Goal: Task Accomplishment & Management: Complete application form

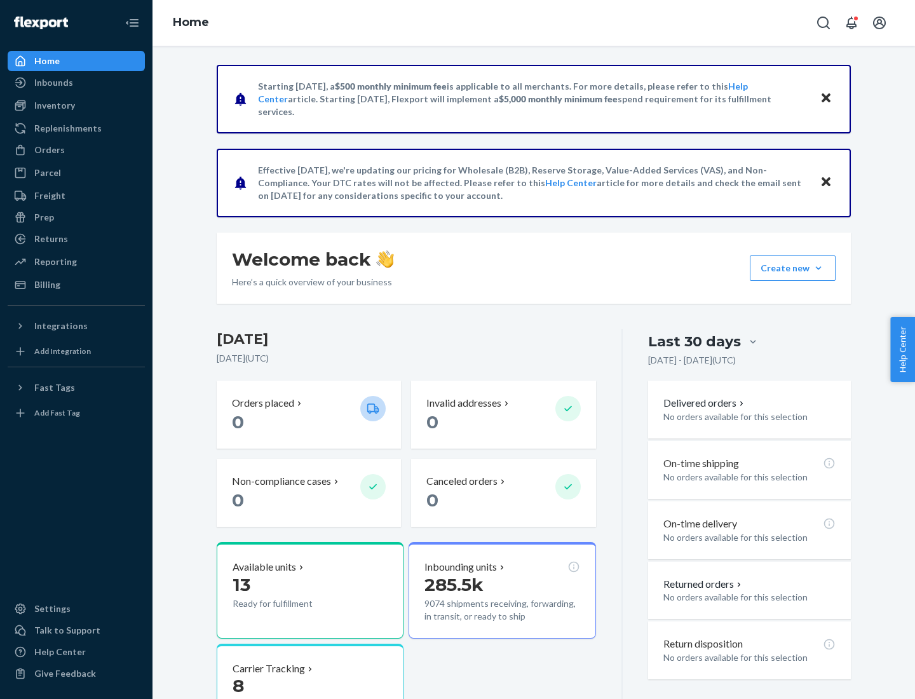
click at [818, 268] on button "Create new Create new inbound Create new order Create new product" at bounding box center [793, 267] width 86 height 25
click at [76, 83] on div "Inbounds" at bounding box center [76, 83] width 135 height 18
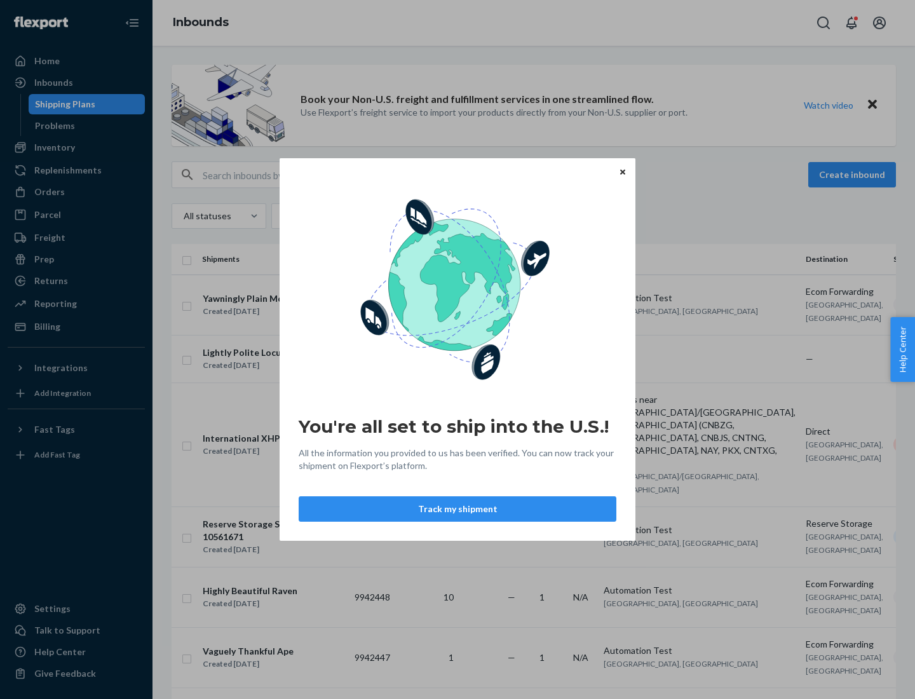
click at [854, 175] on div "You're all set to ship into the U.S.! All the information you provided to us ha…" at bounding box center [457, 349] width 915 height 699
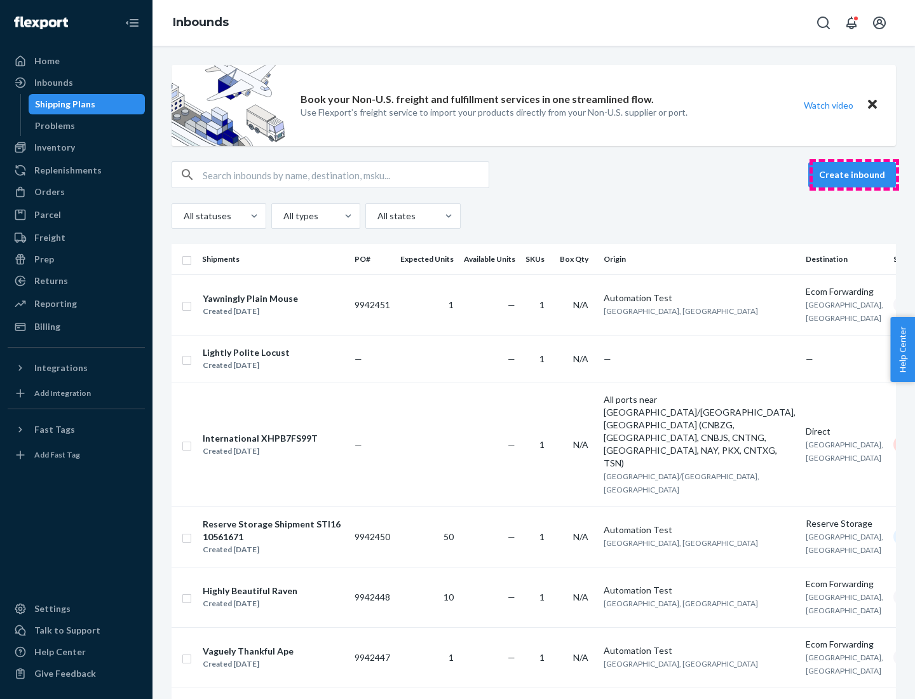
click at [854, 175] on button "Create inbound" at bounding box center [852, 174] width 88 height 25
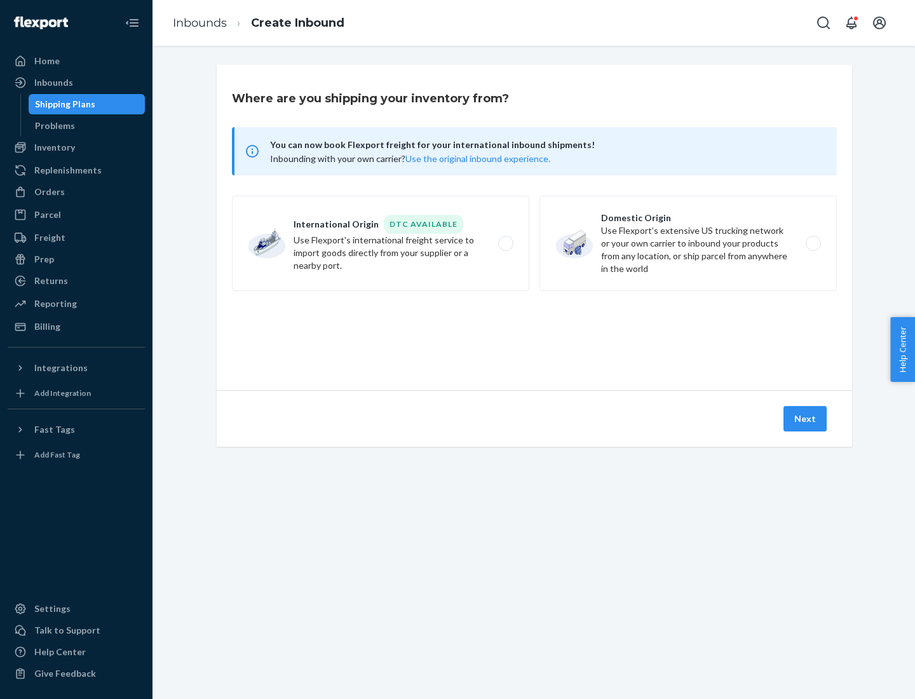
click at [688, 243] on label "Domestic Origin Use Flexport’s extensive US trucking network or your own carrie…" at bounding box center [687, 243] width 297 height 95
click at [812, 243] on input "Domestic Origin Use Flexport’s extensive US trucking network or your own carrie…" at bounding box center [816, 243] width 8 height 8
radio input "true"
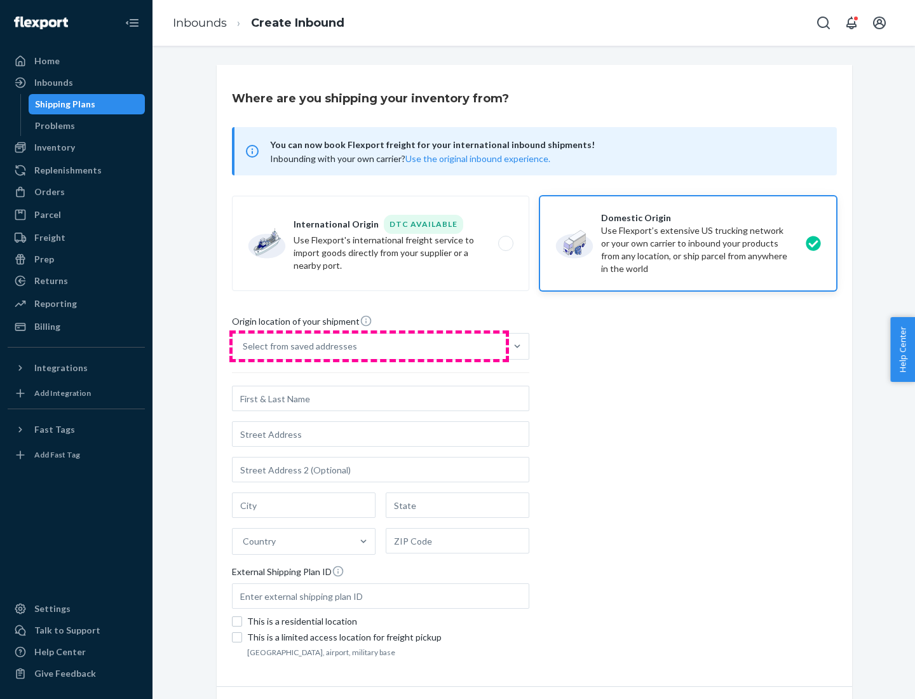
click at [369, 346] on div "Select from saved addresses" at bounding box center [368, 345] width 273 height 25
click at [244, 346] on input "Select from saved addresses" at bounding box center [243, 346] width 1 height 13
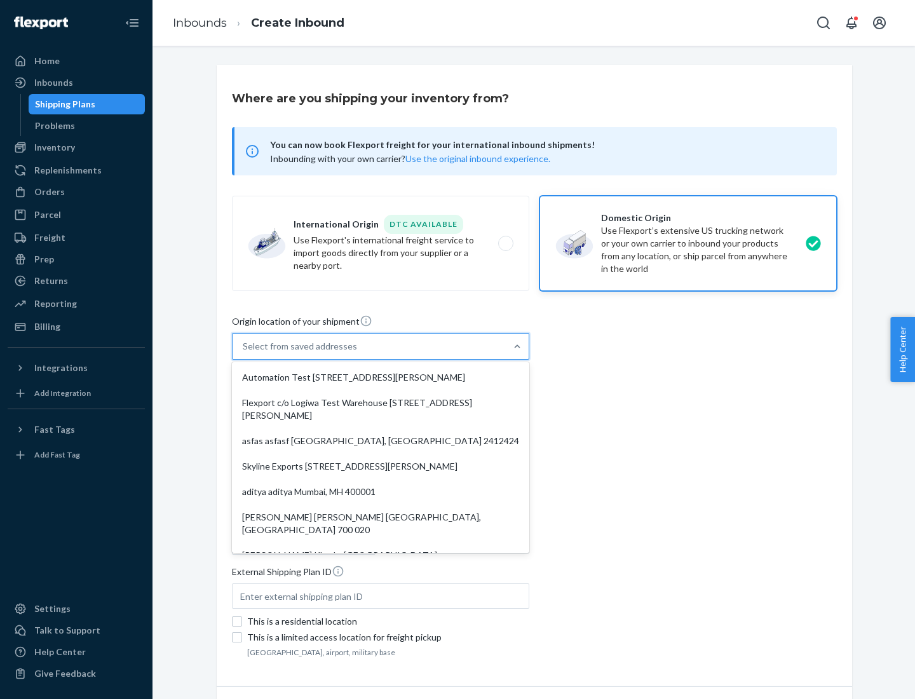
scroll to position [5, 0]
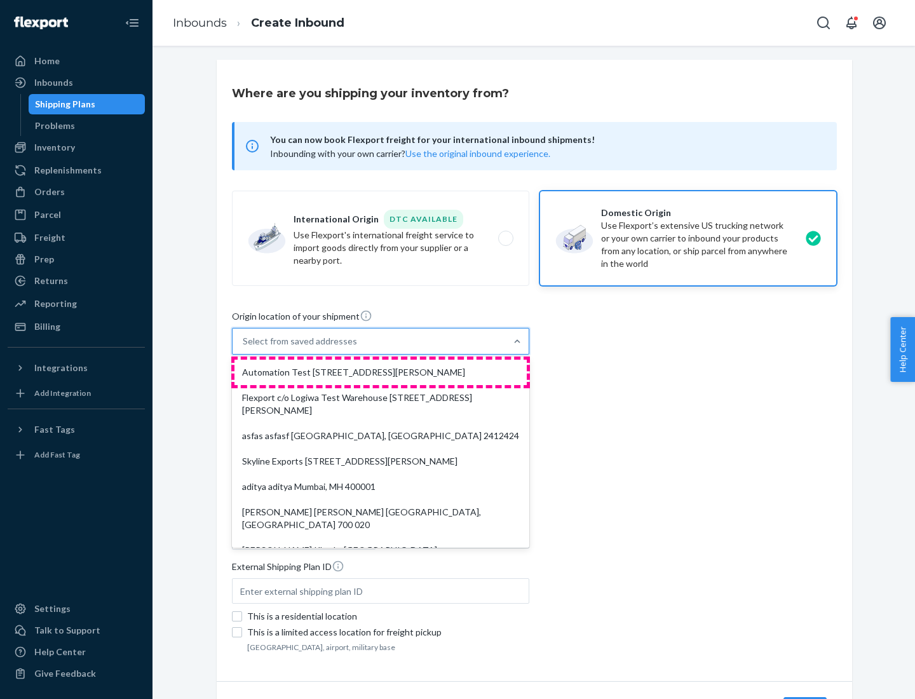
click at [380, 372] on div "Automation Test [STREET_ADDRESS][PERSON_NAME]" at bounding box center [380, 372] width 292 height 25
click at [244, 347] on input "option Automation Test [STREET_ADDRESS][PERSON_NAME]. 9 results available. Use …" at bounding box center [243, 341] width 1 height 13
type input "Automation Test"
type input "9th Floor"
type input "[GEOGRAPHIC_DATA]"
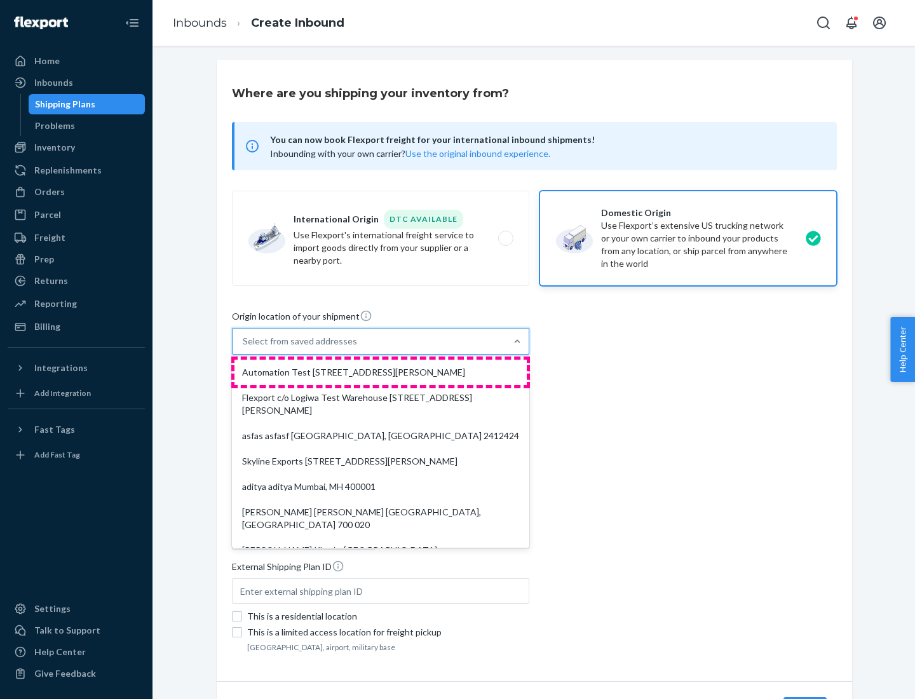
type input "CA"
type input "94104"
type input "[STREET_ADDRESS][PERSON_NAME]"
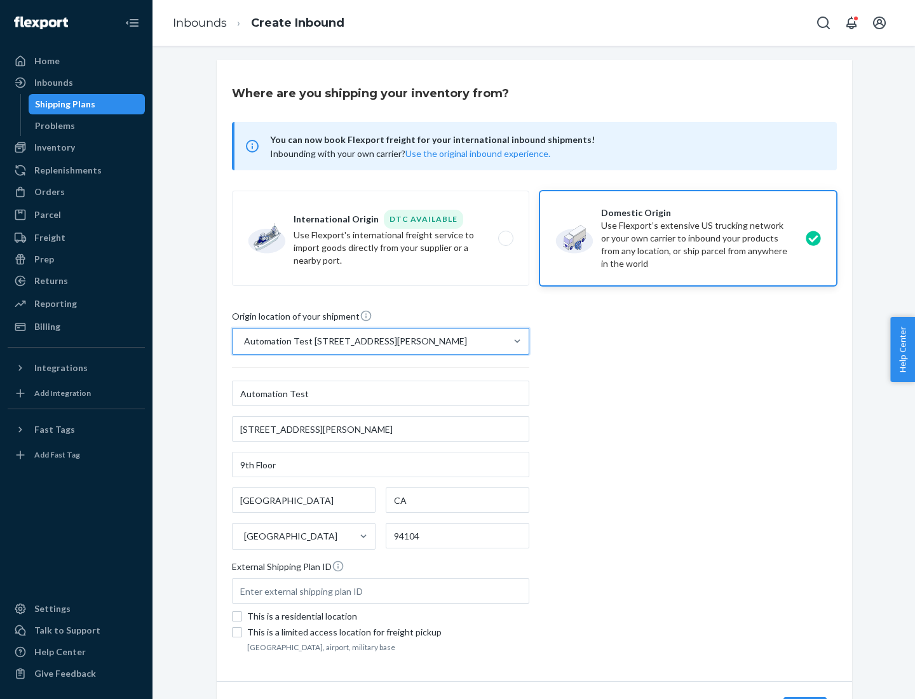
scroll to position [74, 0]
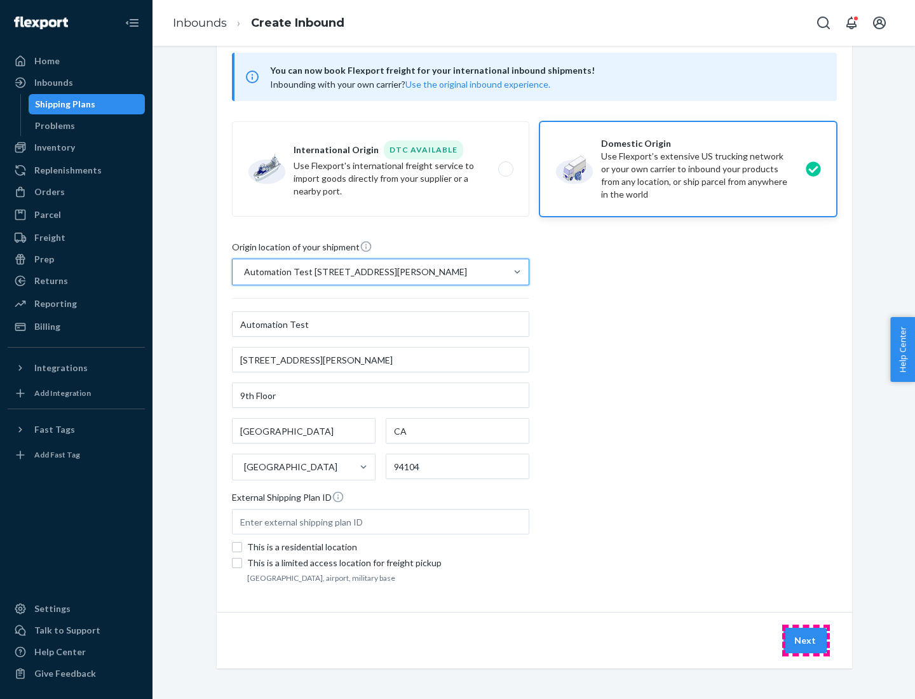
click at [805, 640] on button "Next" at bounding box center [804, 640] width 43 height 25
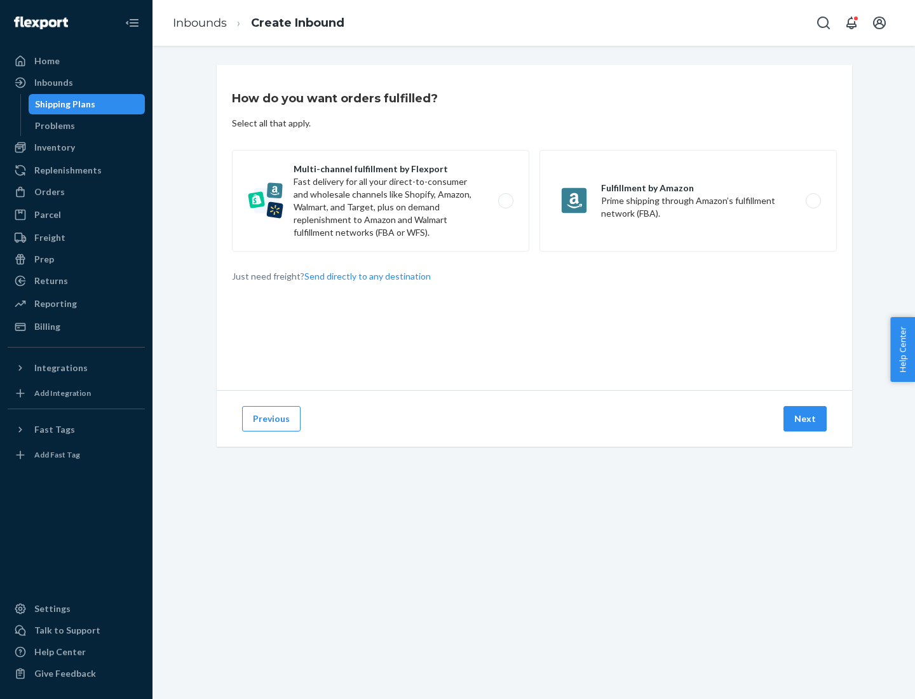
click at [380, 201] on label "Multi-channel fulfillment by Flexport Fast delivery for all your direct-to-cons…" at bounding box center [380, 201] width 297 height 102
click at [505, 201] on input "Multi-channel fulfillment by Flexport Fast delivery for all your direct-to-cons…" at bounding box center [509, 201] width 8 height 8
radio input "true"
click at [805, 419] on button "Next" at bounding box center [804, 418] width 43 height 25
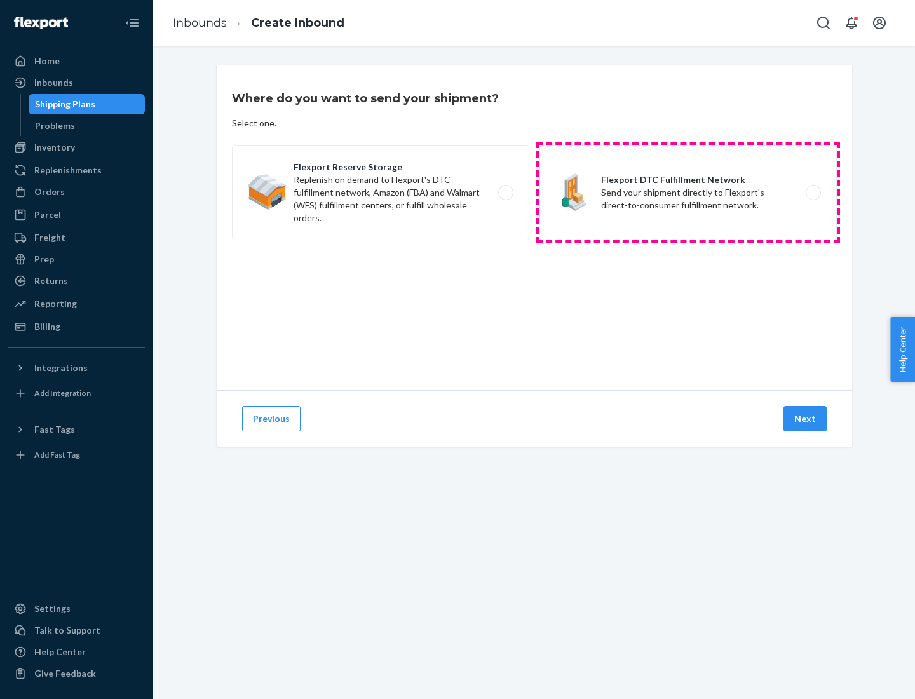
click at [688, 192] on label "Flexport DTC Fulfillment Network Send your shipment directly to Flexport's dire…" at bounding box center [687, 192] width 297 height 95
click at [812, 192] on input "Flexport DTC Fulfillment Network Send your shipment directly to Flexport's dire…" at bounding box center [816, 193] width 8 height 8
radio input "true"
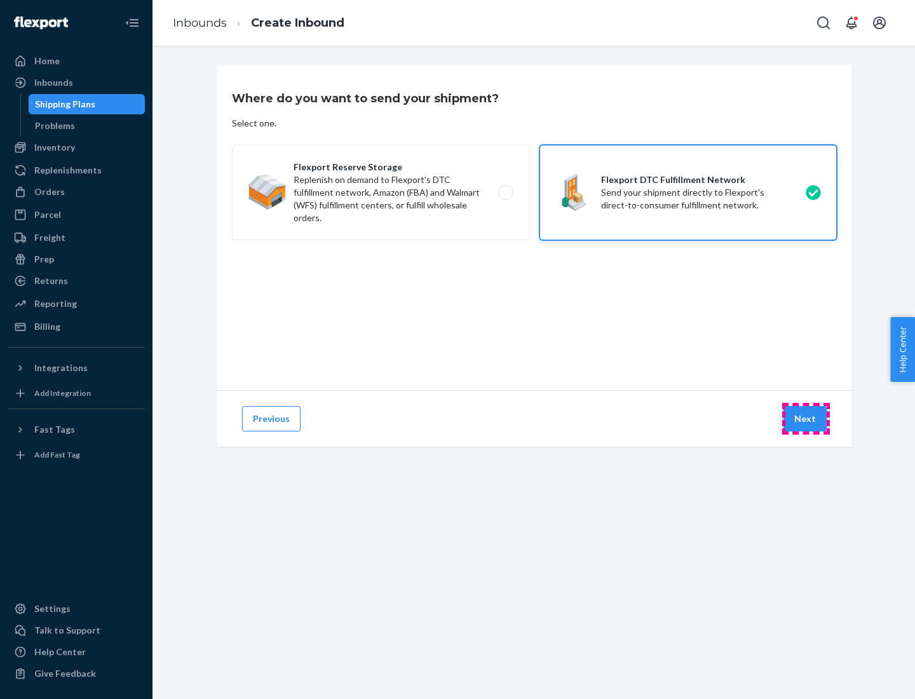
click at [805, 419] on button "Next" at bounding box center [804, 418] width 43 height 25
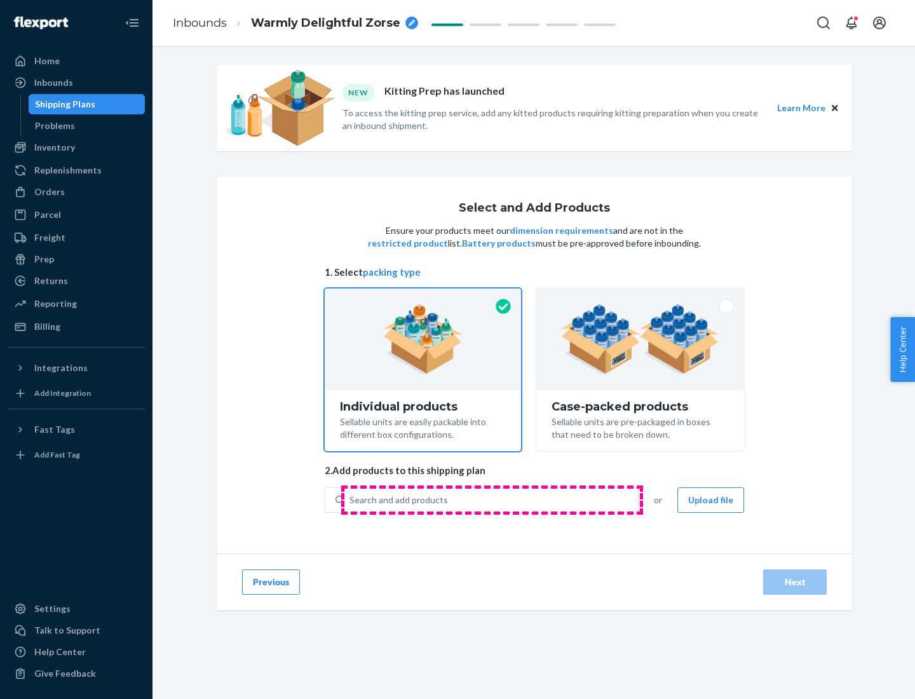
click at [492, 499] on div "Search and add products" at bounding box center [490, 499] width 293 height 23
click at [351, 499] on input "Search and add products" at bounding box center [349, 500] width 1 height 13
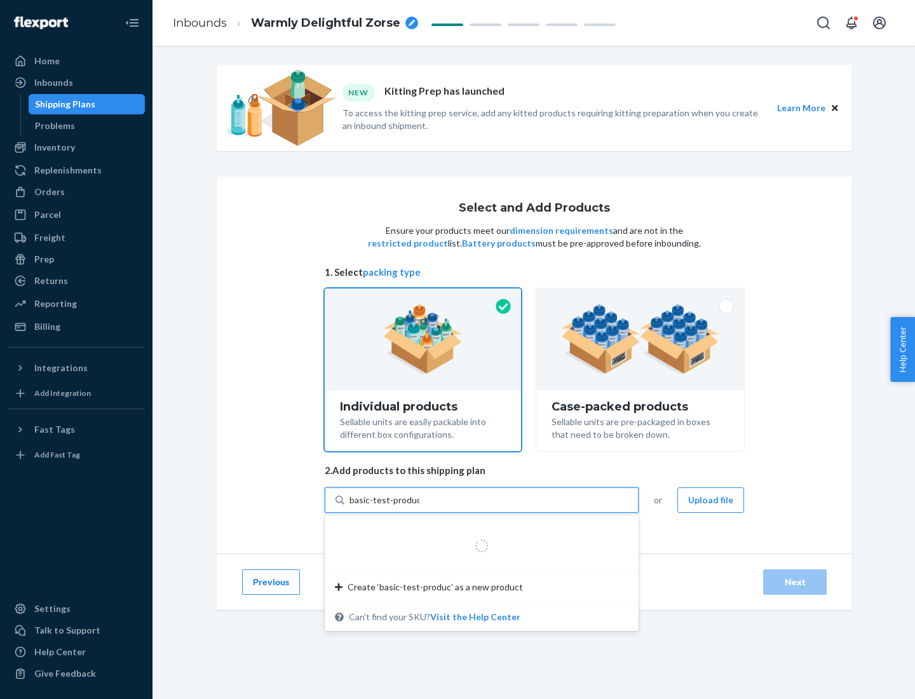
type input "basic-test-product-1"
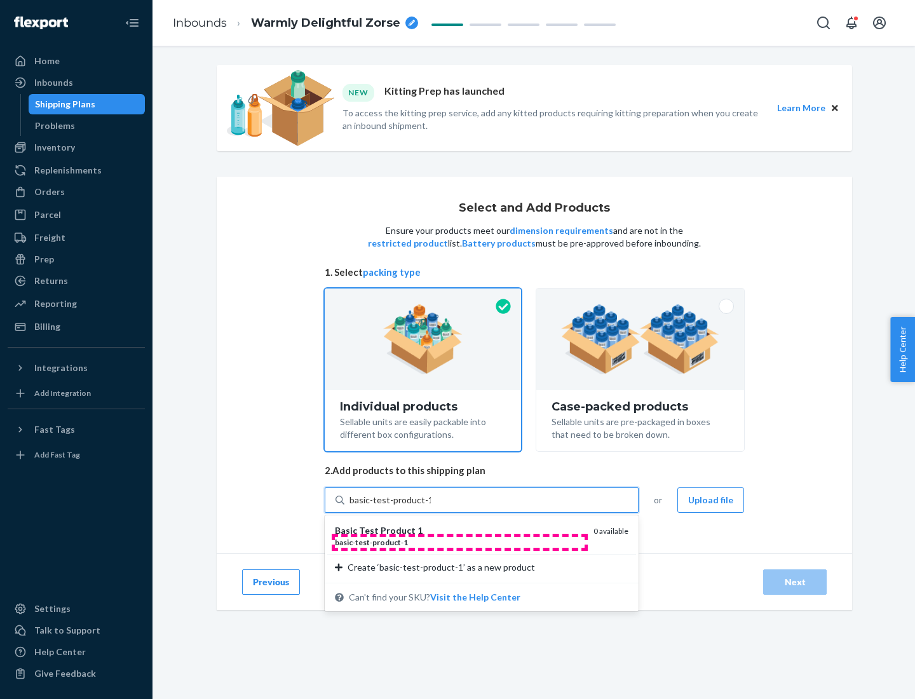
click at [459, 542] on div "basic - test - product - 1" at bounding box center [459, 542] width 248 height 11
click at [431, 506] on input "basic-test-product-1" at bounding box center [389, 500] width 81 height 13
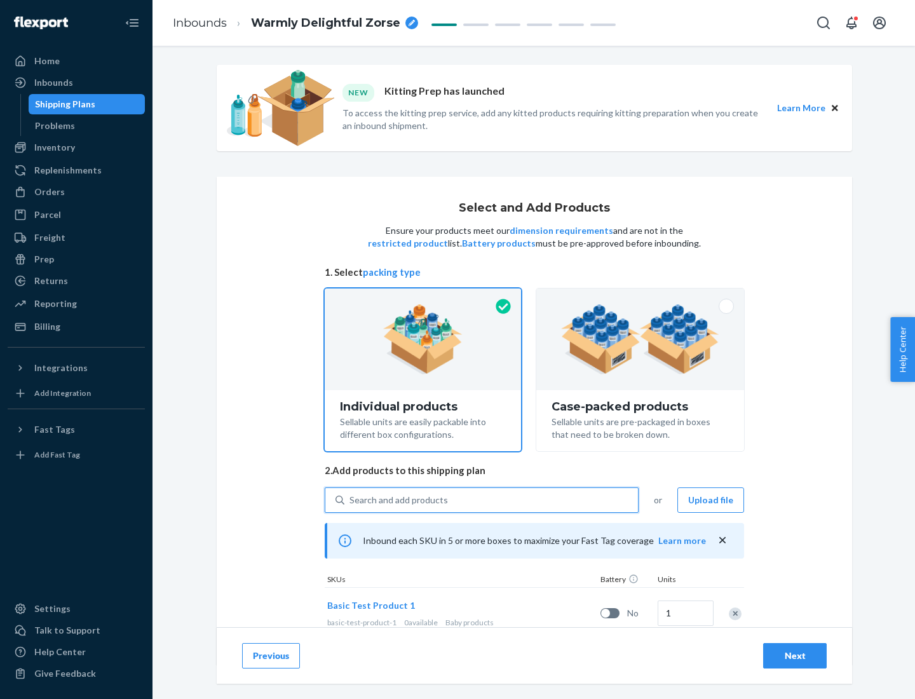
scroll to position [37, 0]
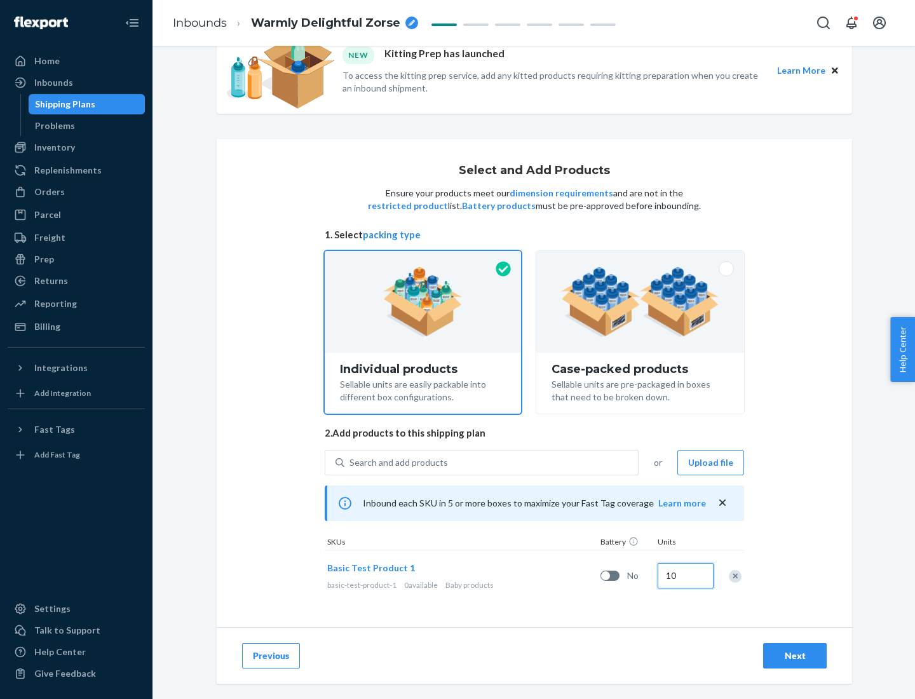
type input "10"
click at [795, 655] on div "Next" at bounding box center [795, 655] width 42 height 13
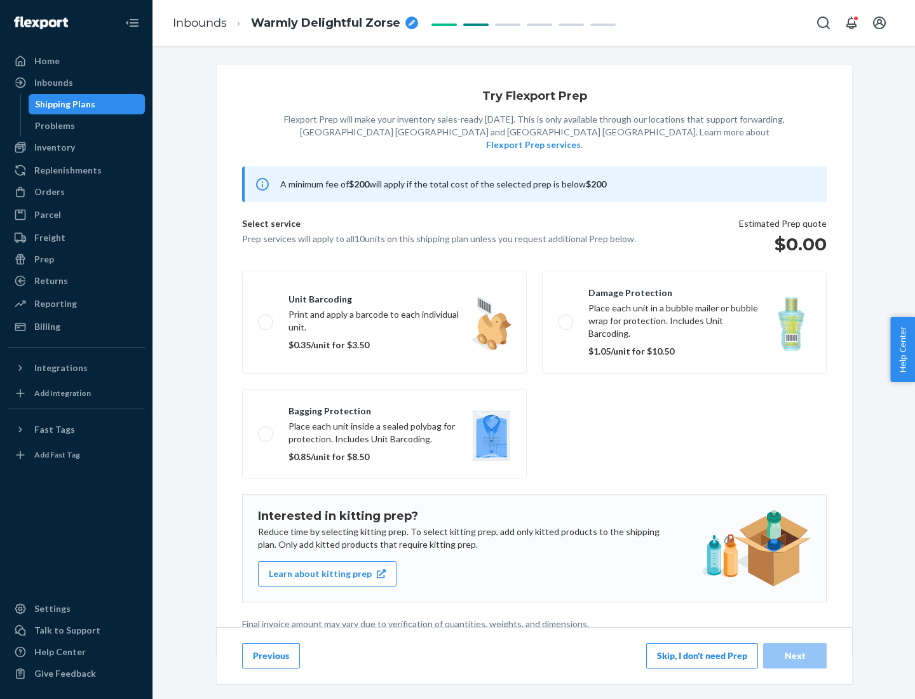
click at [384, 302] on label "Unit barcoding Print and apply a barcode to each individual unit. $0.35/unit fo…" at bounding box center [384, 322] width 285 height 103
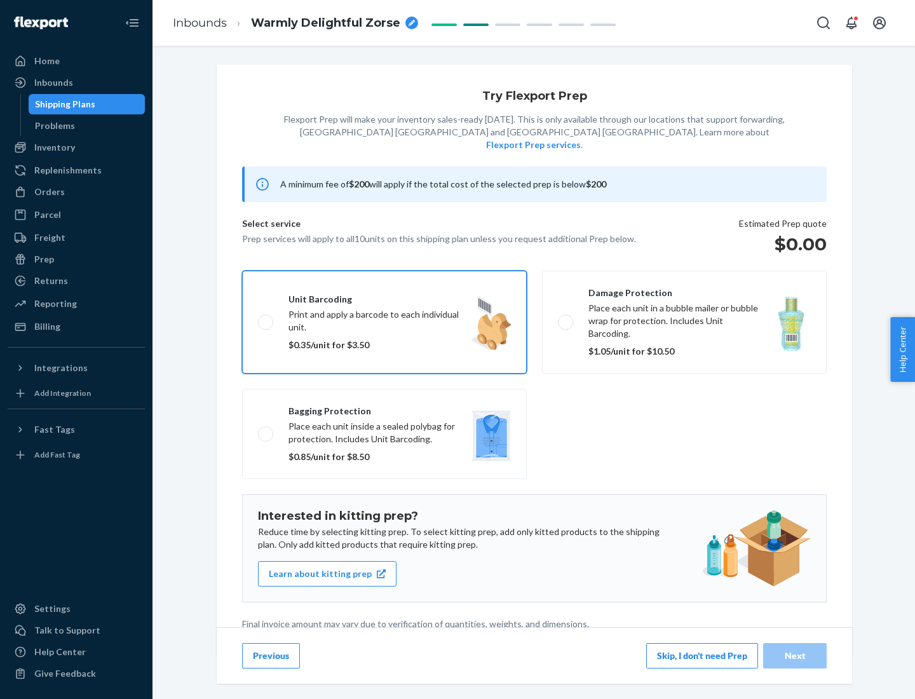
click at [266, 318] on input "Unit barcoding Print and apply a barcode to each individual unit. $0.35/unit fo…" at bounding box center [262, 322] width 8 height 8
checkbox input "true"
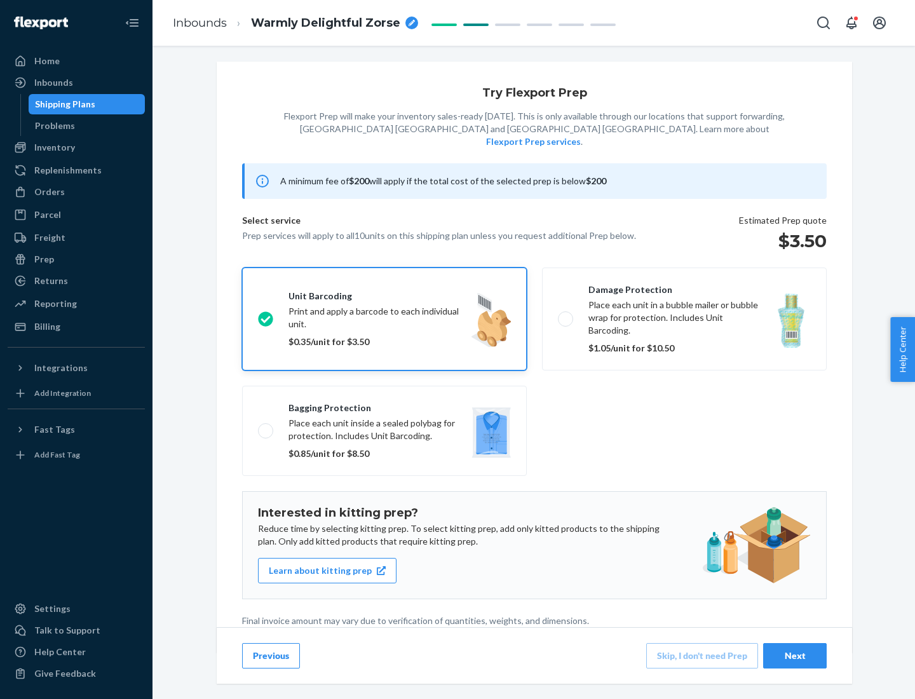
click at [795, 655] on div "Next" at bounding box center [795, 655] width 42 height 13
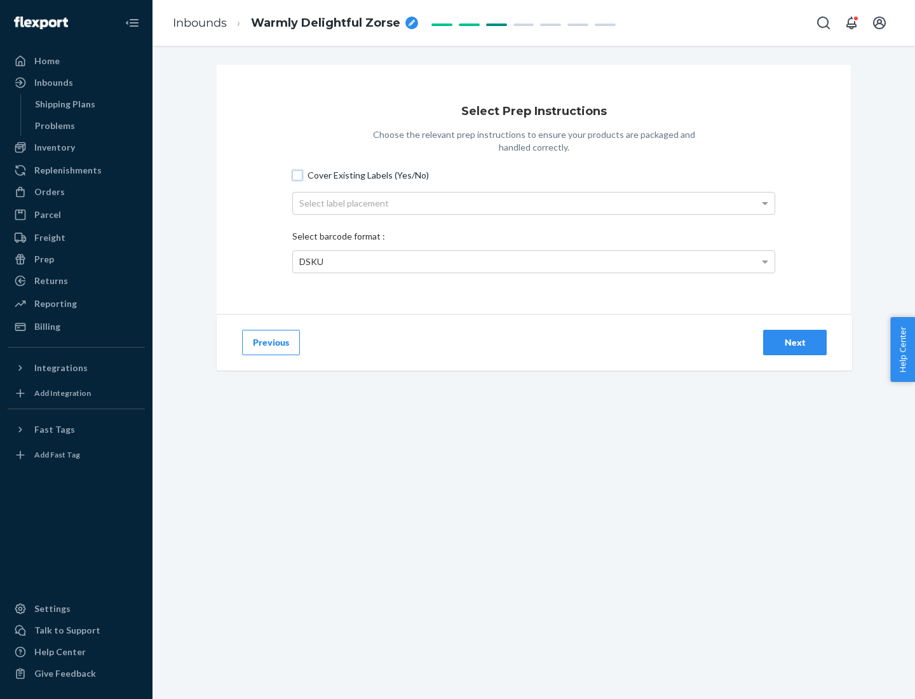
click at [297, 175] on input "Cover Existing Labels (Yes/No)" at bounding box center [297, 175] width 10 height 10
checkbox input "true"
click at [795, 342] on div "Next" at bounding box center [795, 342] width 42 height 13
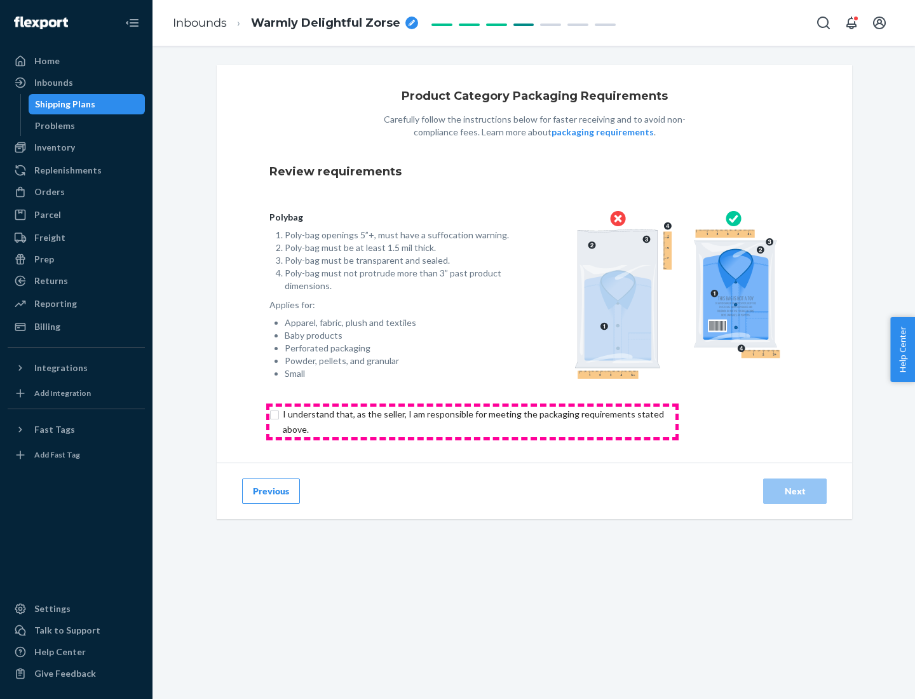
click at [472, 421] on input "checkbox" at bounding box center [480, 422] width 422 height 30
checkbox input "true"
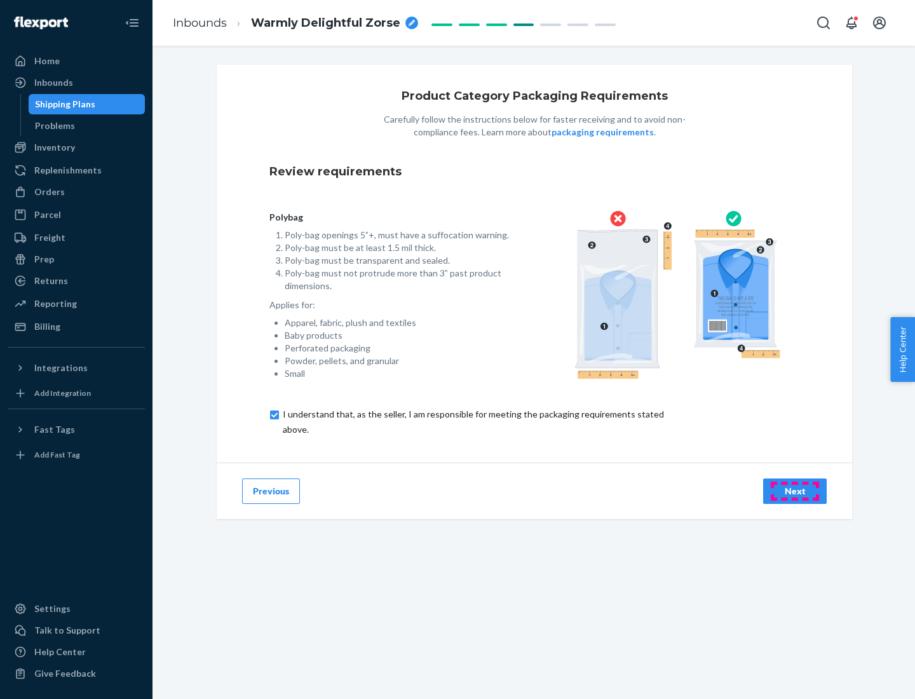
click at [795, 490] on div "Next" at bounding box center [795, 491] width 42 height 13
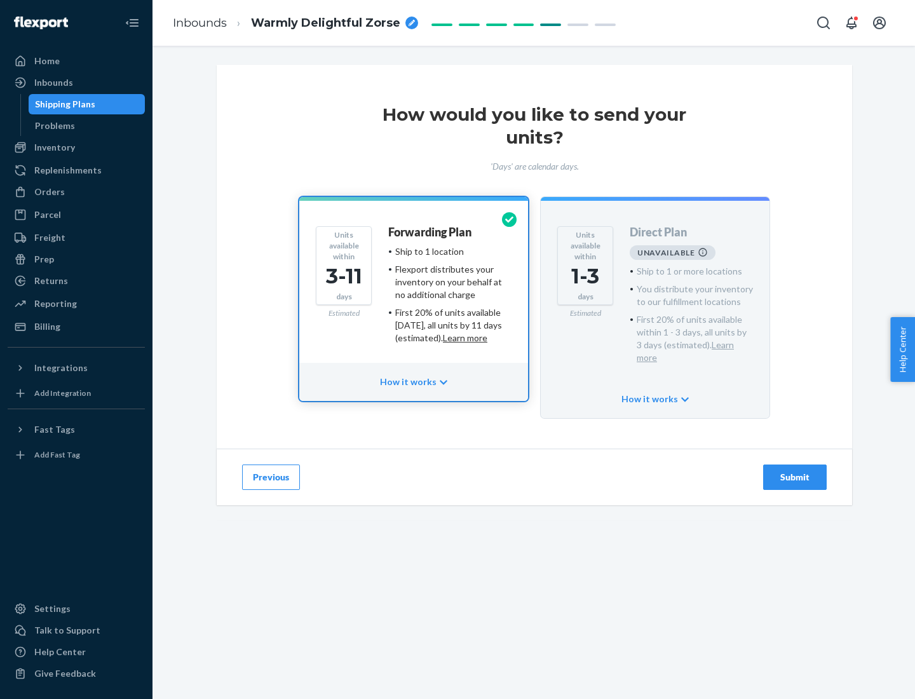
click at [431, 232] on h4 "Forwarding Plan" at bounding box center [429, 232] width 83 height 13
click at [795, 471] on div "Submit" at bounding box center [795, 477] width 42 height 13
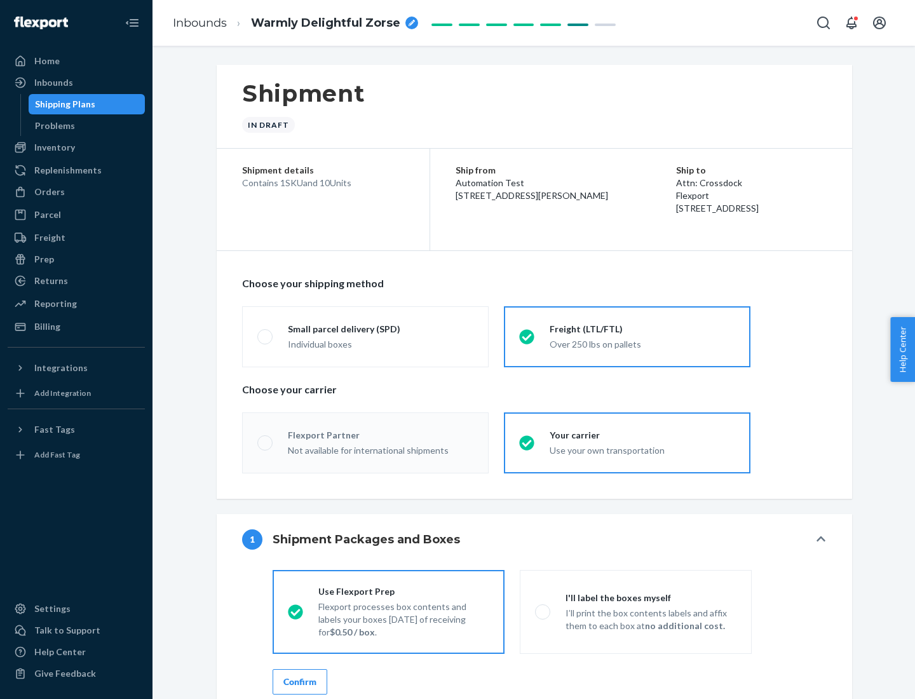
radio input "true"
radio input "false"
radio input "true"
radio input "false"
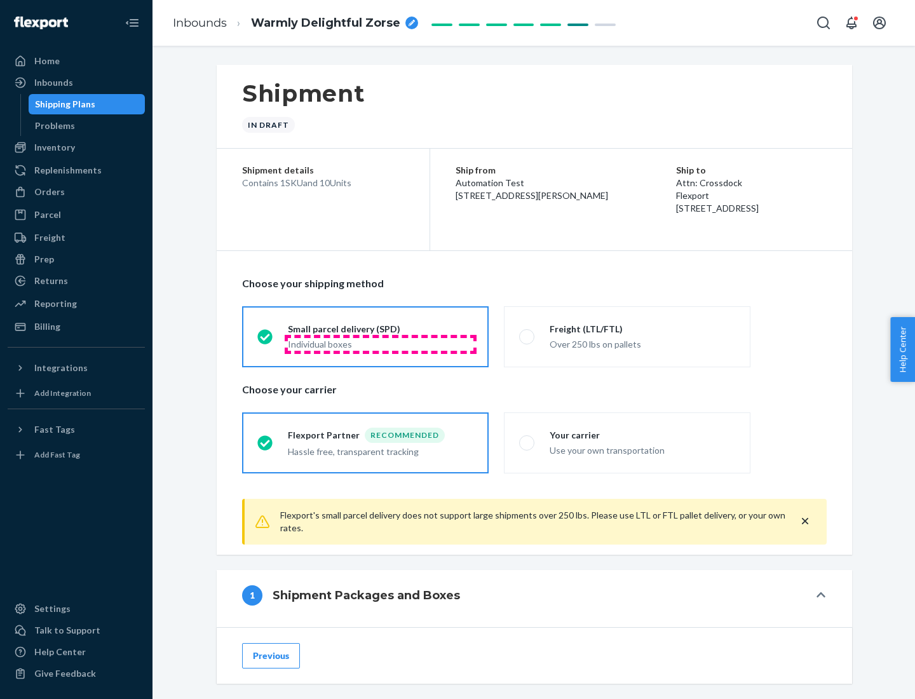
click at [380, 344] on div "Individual boxes" at bounding box center [380, 344] width 185 height 13
click at [266, 340] on input "Small parcel delivery (SPD) Individual boxes" at bounding box center [261, 336] width 8 height 8
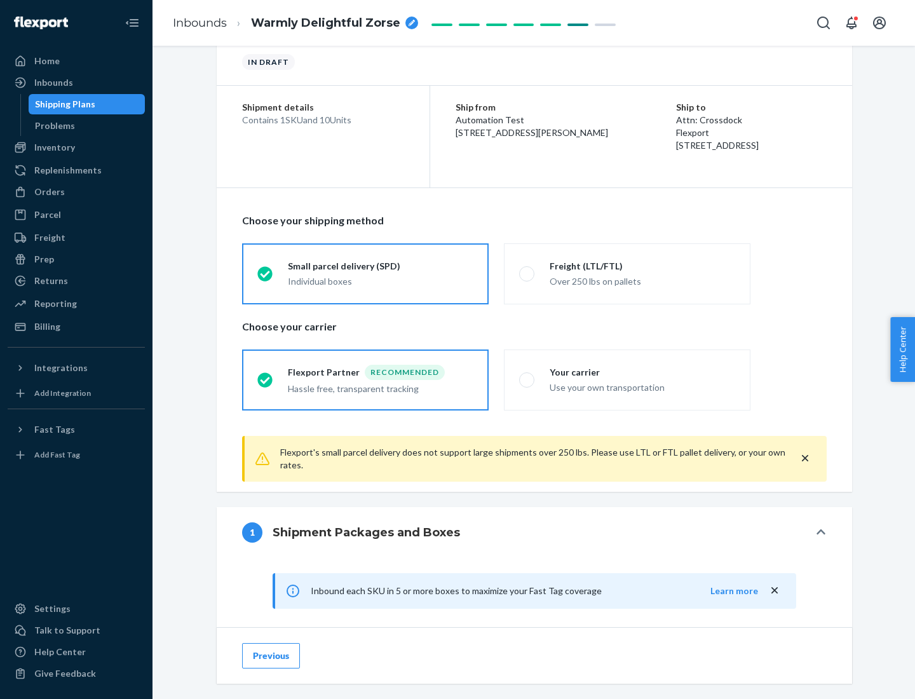
click at [380, 372] on div "Recommended" at bounding box center [405, 372] width 80 height 15
click at [266, 375] on input "Flexport Partner Recommended Hassle free, transparent tracking" at bounding box center [261, 379] width 8 height 8
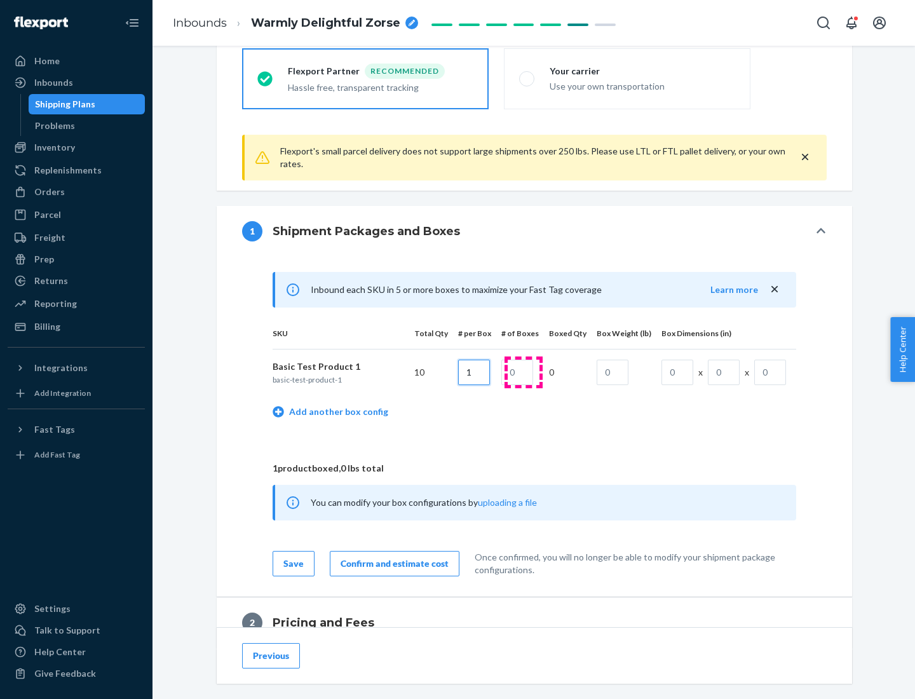
type input "1"
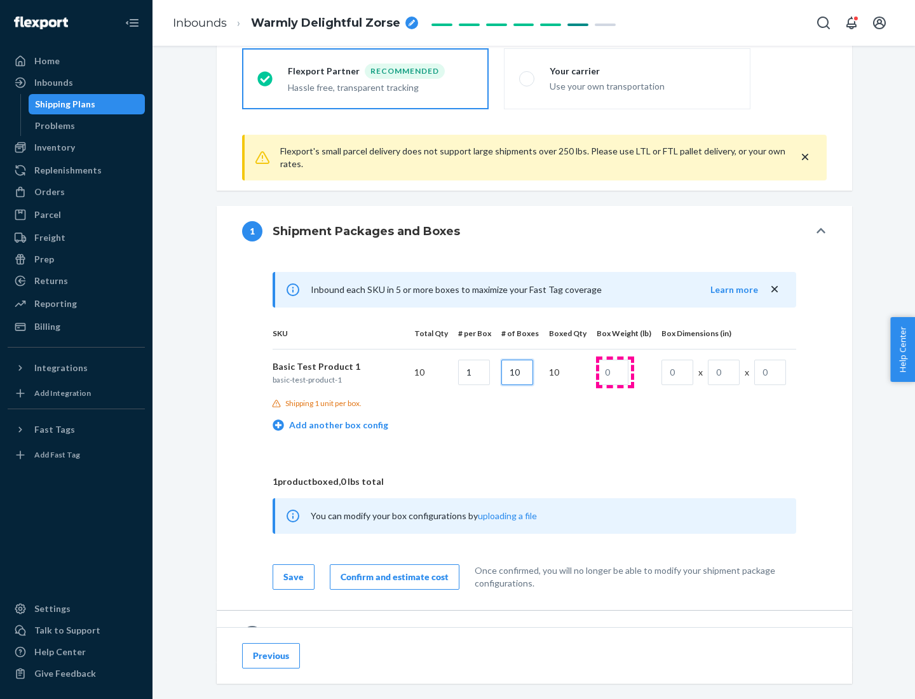
type input "10"
type input "1"
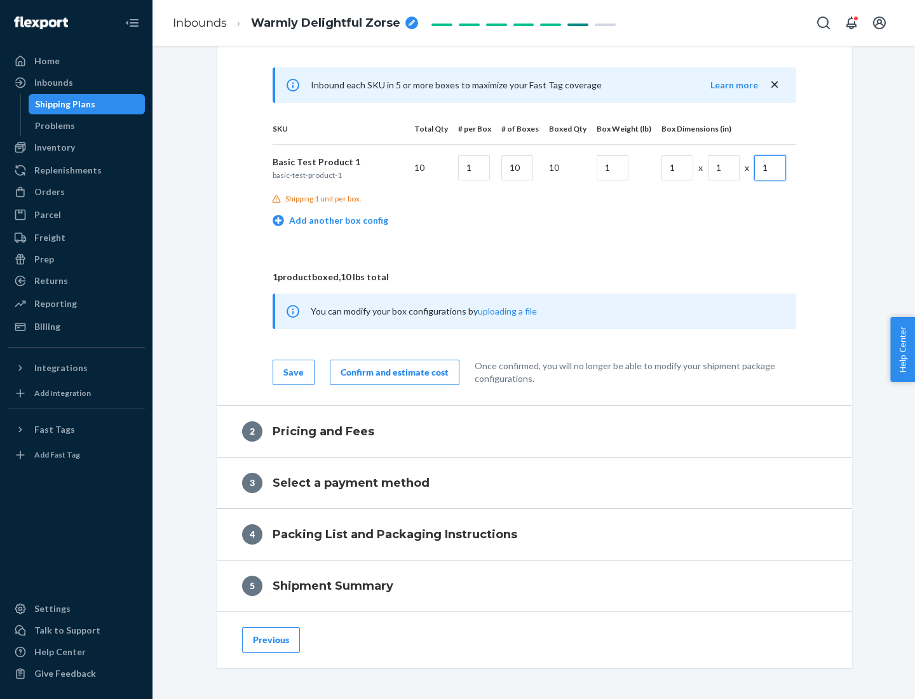
type input "1"
click at [392, 372] on div "Confirm and estimate cost" at bounding box center [394, 372] width 108 height 13
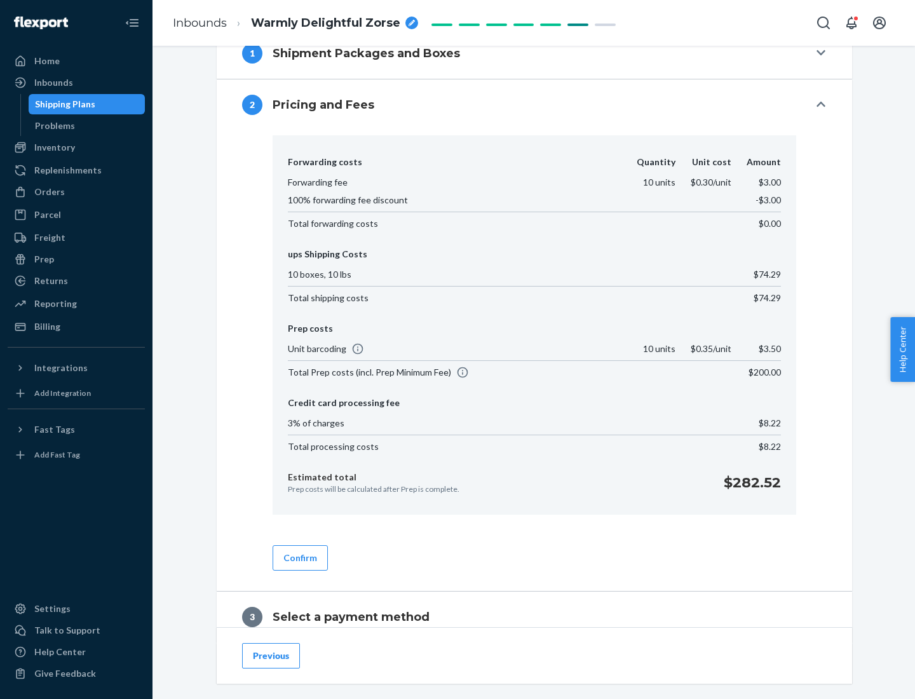
scroll to position [727, 0]
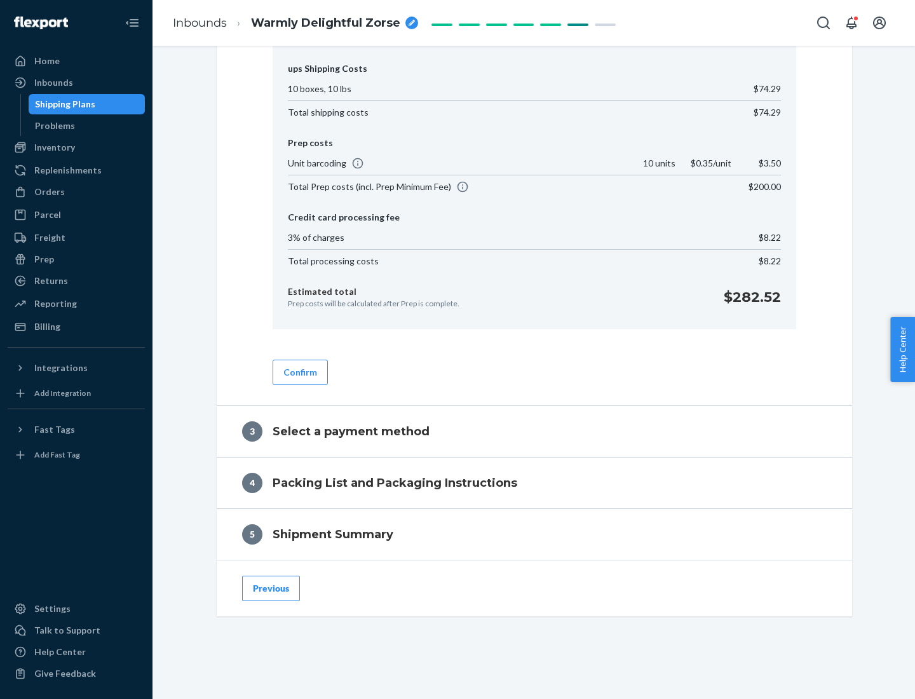
click at [299, 372] on button "Confirm" at bounding box center [300, 372] width 55 height 25
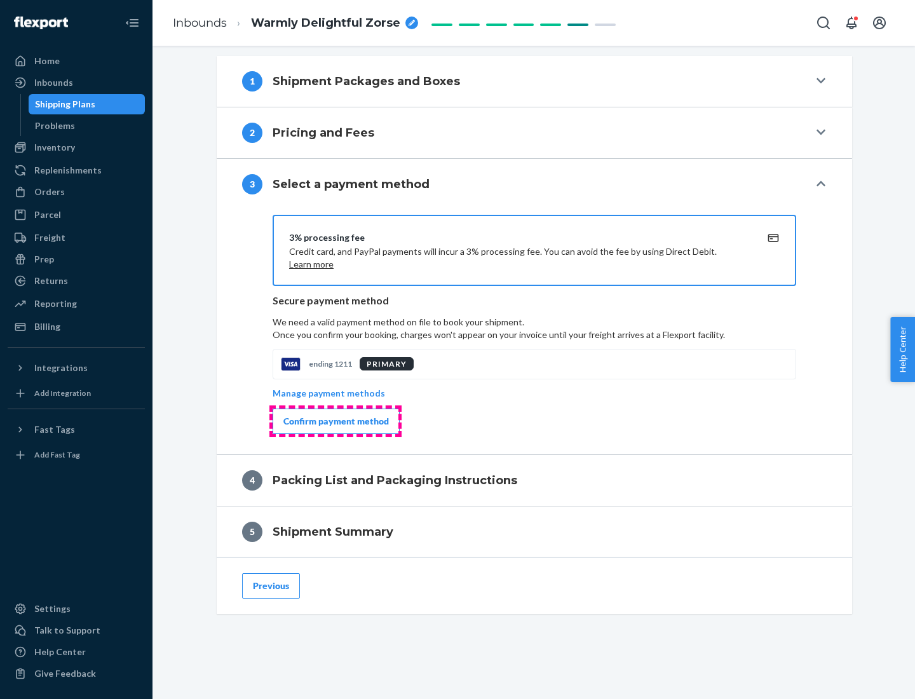
click at [335, 421] on div "Confirm payment method" at bounding box center [335, 421] width 105 height 13
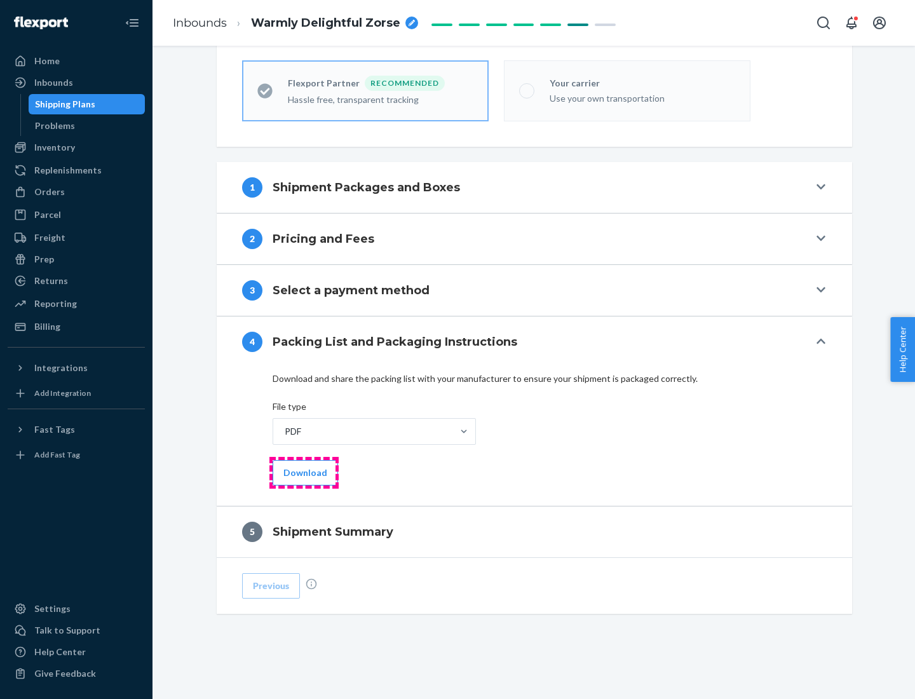
click at [304, 472] on button "Download" at bounding box center [305, 472] width 65 height 25
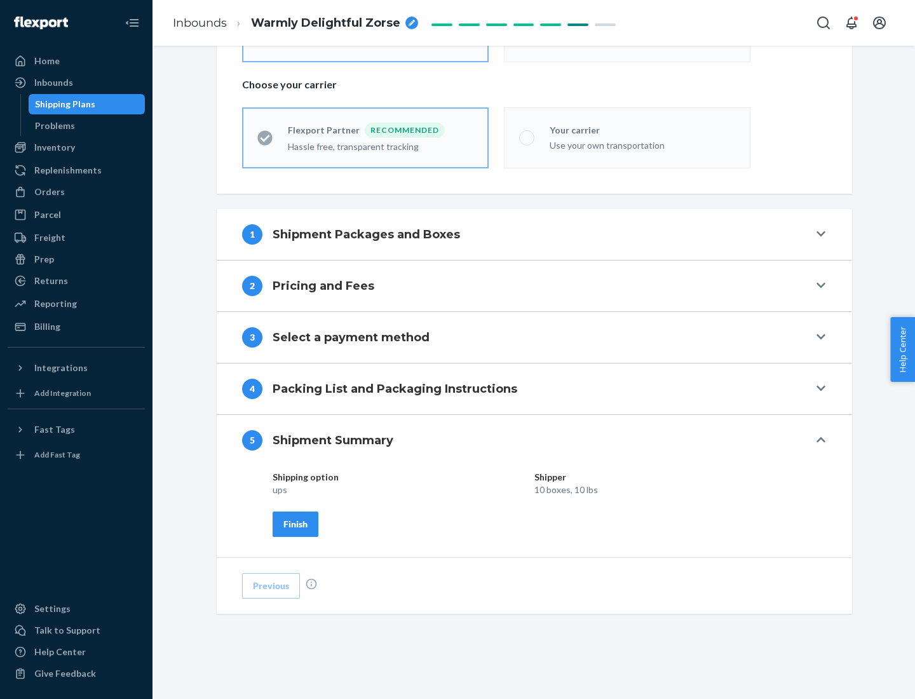
scroll to position [305, 0]
click at [295, 523] on div "Finish" at bounding box center [295, 524] width 24 height 13
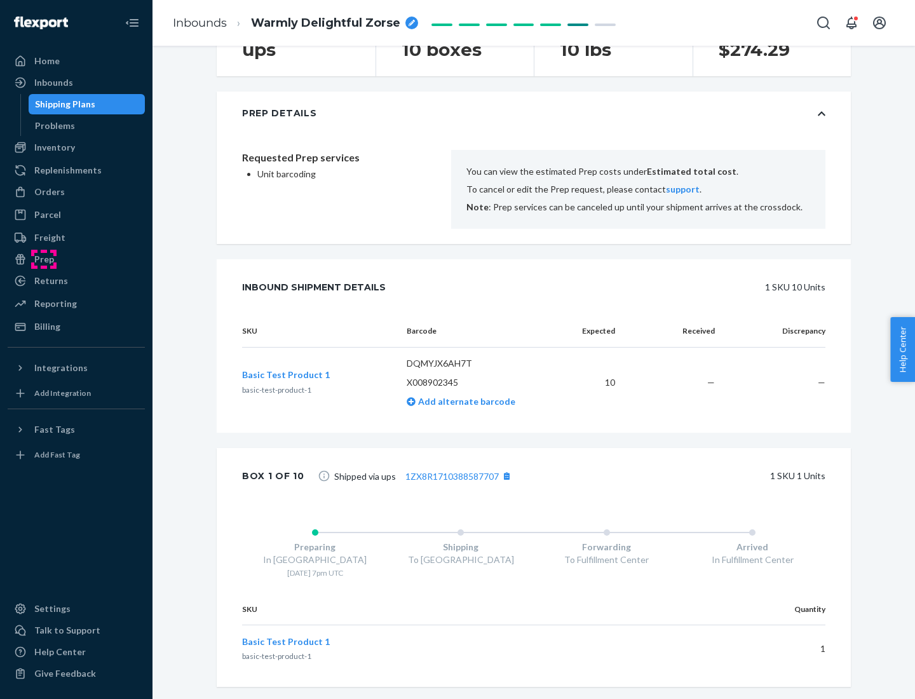
click at [43, 259] on div "Prep" at bounding box center [44, 259] width 20 height 13
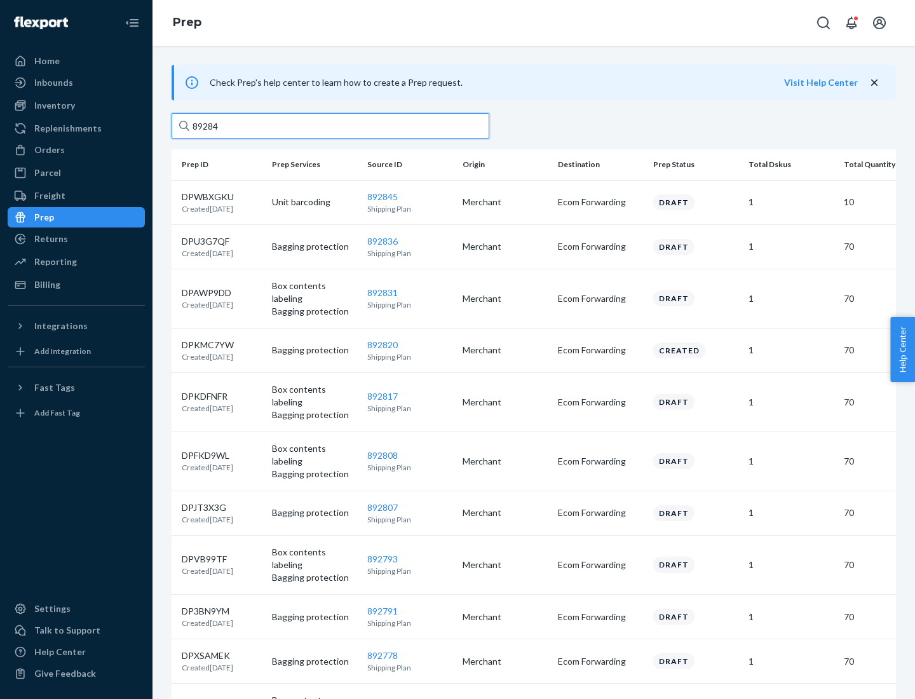
type input "892845"
